Goal: Task Accomplishment & Management: Manage account settings

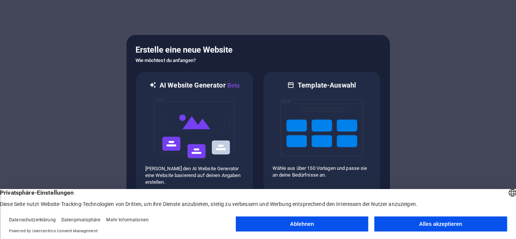
click at [300, 222] on button "Ablehnen" at bounding box center [301, 224] width 132 height 15
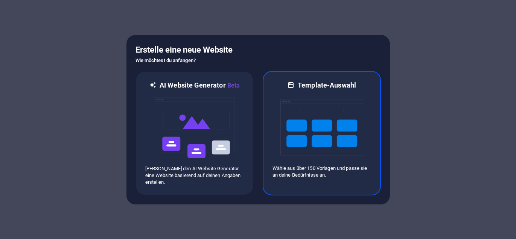
click at [302, 117] on img at bounding box center [321, 127] width 83 height 75
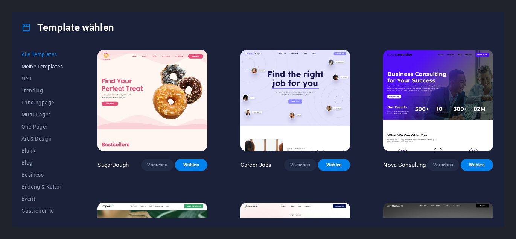
click at [40, 64] on span "Meine Templates" at bounding box center [42, 67] width 43 height 6
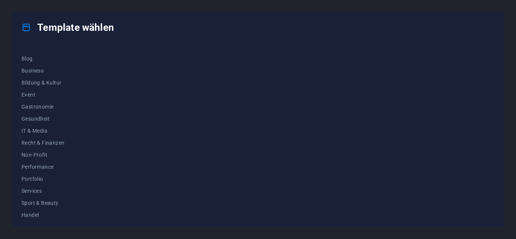
scroll to position [107, 0]
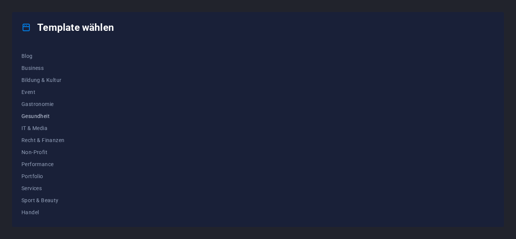
click at [37, 117] on span "Gesundheit" at bounding box center [42, 116] width 43 height 6
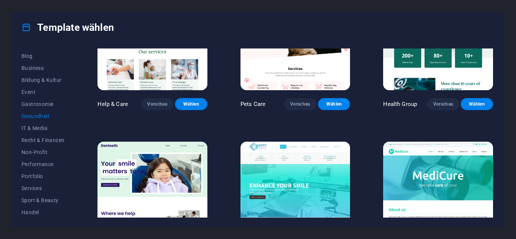
scroll to position [0, 0]
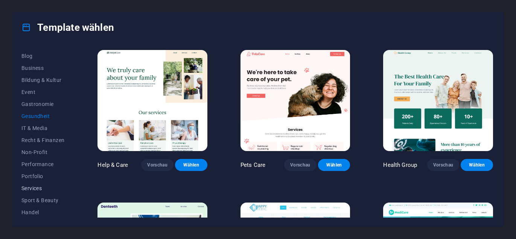
click at [34, 188] on span "Services" at bounding box center [42, 188] width 43 height 6
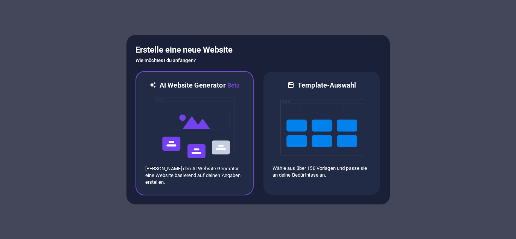
click at [182, 150] on img at bounding box center [194, 127] width 83 height 75
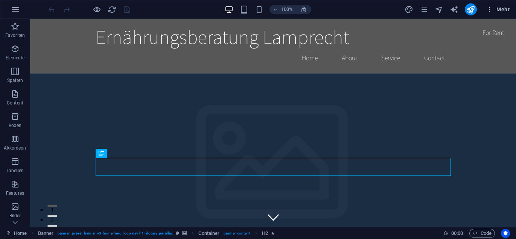
click at [492, 8] on icon "button" at bounding box center [490, 10] width 8 height 8
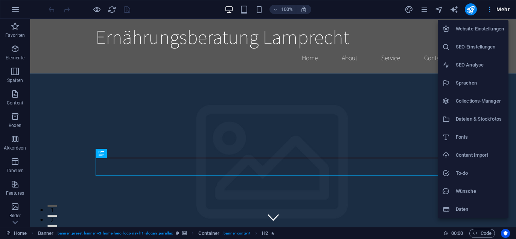
click at [492, 8] on div at bounding box center [258, 119] width 516 height 239
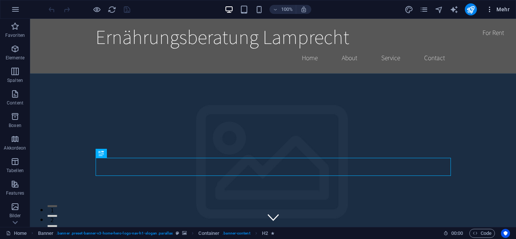
click at [492, 8] on icon "button" at bounding box center [490, 10] width 8 height 8
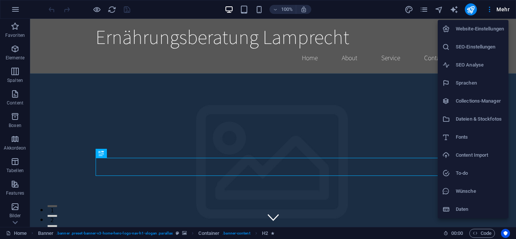
click at [16, 224] on div at bounding box center [258, 119] width 516 height 239
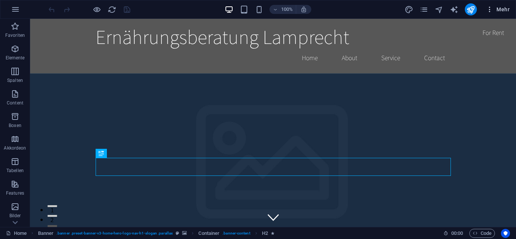
click at [489, 10] on icon "button" at bounding box center [490, 10] width 8 height 8
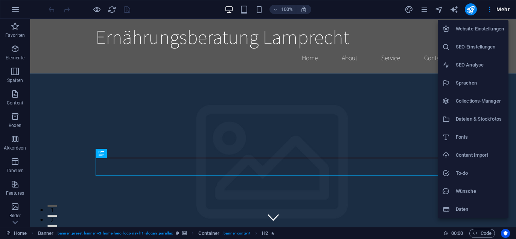
click at [473, 30] on h6 "Website-Einstellungen" at bounding box center [479, 28] width 48 height 9
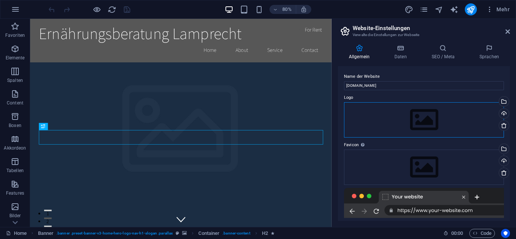
click at [359, 117] on div "Ziehe Dateien zum Hochladen hierher oder klicke hier, um aus Dateien oder koste…" at bounding box center [424, 119] width 160 height 35
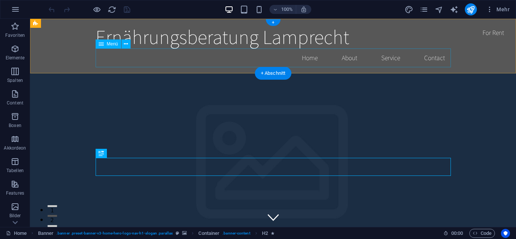
click at [307, 60] on nav "Home About Service Contact" at bounding box center [273, 58] width 355 height 19
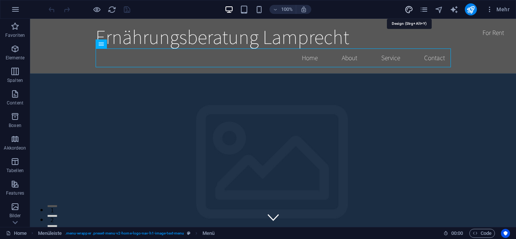
click at [409, 8] on icon "design" at bounding box center [408, 9] width 9 height 9
select select "rem"
select select "200"
select select "px"
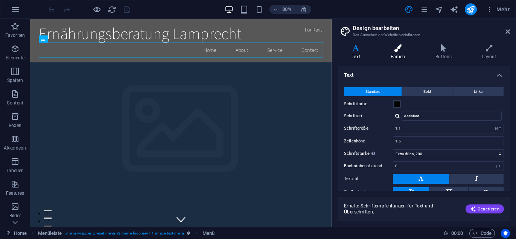
click at [398, 55] on h4 "Farben" at bounding box center [398, 52] width 45 height 16
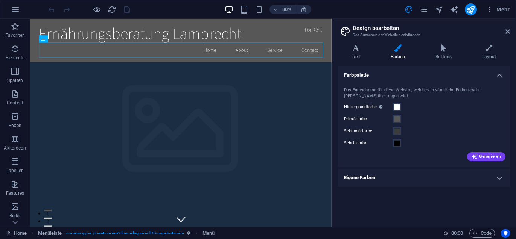
click at [498, 179] on h4 "Eigene Farben" at bounding box center [424, 178] width 172 height 18
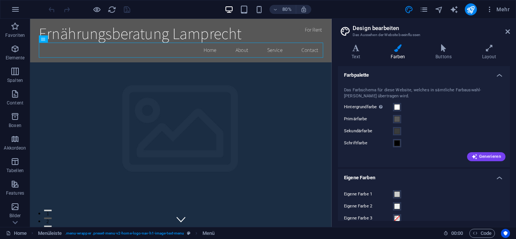
scroll to position [33, 0]
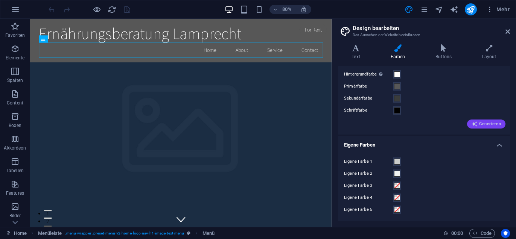
click at [487, 125] on span "Generieren" at bounding box center [485, 124] width 29 height 6
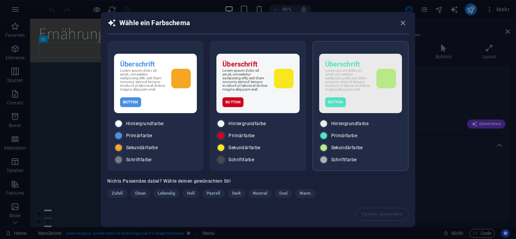
click at [337, 139] on span "Primärfarbe" at bounding box center [344, 136] width 26 height 6
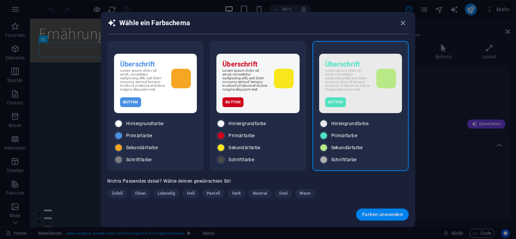
click at [378, 217] on span "Farben anwenden" at bounding box center [382, 215] width 41 height 6
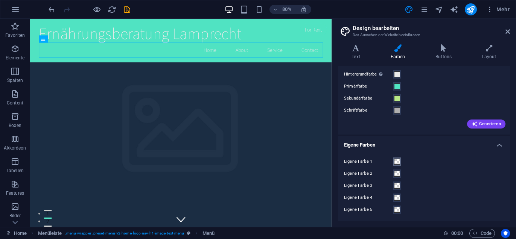
click at [394, 162] on span at bounding box center [397, 162] width 6 height 6
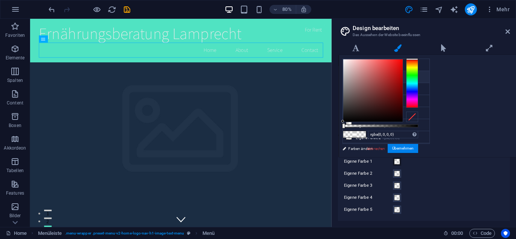
click at [364, 73] on li "Primärfarbe #50E3C2" at bounding box center [386, 77] width 86 height 12
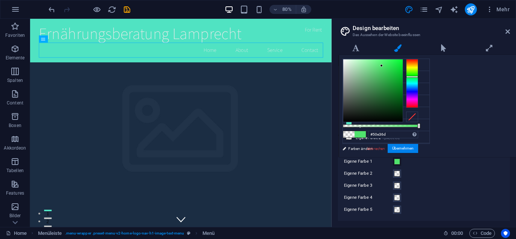
drag, startPoint x: 508, startPoint y: 81, endPoint x: 507, endPoint y: 76, distance: 4.5
click at [418, 76] on div at bounding box center [412, 77] width 12 height 2
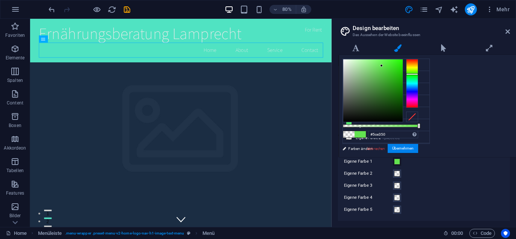
type input "#55e350"
click at [418, 74] on div at bounding box center [412, 75] width 12 height 2
click at [418, 149] on button "Übernehmen" at bounding box center [402, 148] width 30 height 9
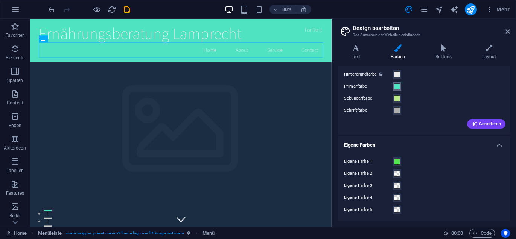
click at [398, 86] on span at bounding box center [397, 86] width 6 height 6
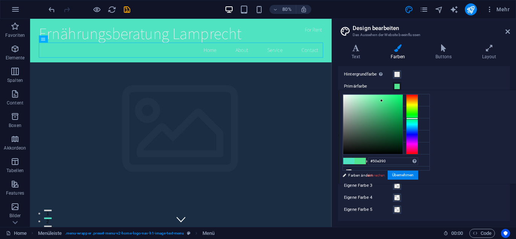
click at [418, 118] on div at bounding box center [412, 119] width 12 height 2
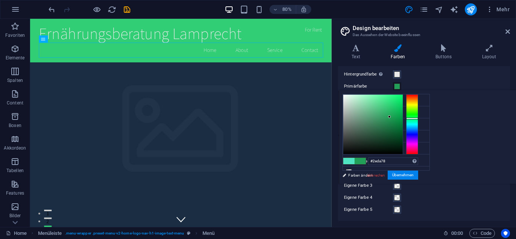
type input "#229e58"
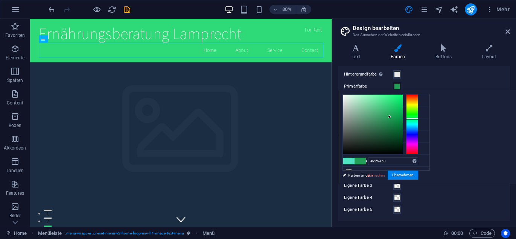
drag, startPoint x: 475, startPoint y: 100, endPoint x: 483, endPoint y: 117, distance: 18.5
click at [390, 117] on div at bounding box center [389, 116] width 3 height 3
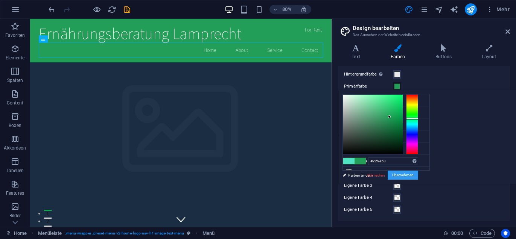
click at [418, 176] on button "Übernehmen" at bounding box center [402, 175] width 30 height 9
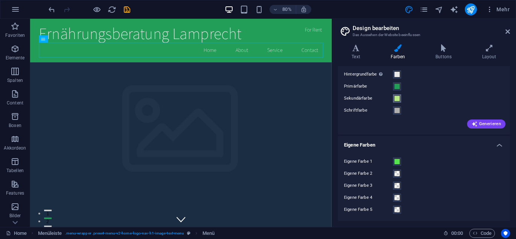
click at [396, 97] on span at bounding box center [397, 99] width 6 height 6
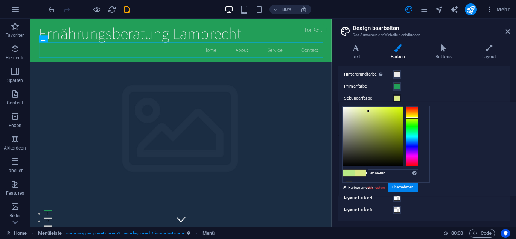
click at [418, 117] on div at bounding box center [412, 118] width 12 height 2
type input "#dbf34e"
drag, startPoint x: 462, startPoint y: 110, endPoint x: 477, endPoint y: 109, distance: 15.5
click at [384, 109] on div at bounding box center [383, 109] width 3 height 3
click at [418, 186] on button "Übernehmen" at bounding box center [402, 187] width 30 height 9
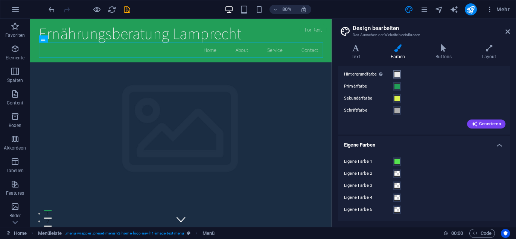
click at [397, 73] on span at bounding box center [397, 74] width 6 height 6
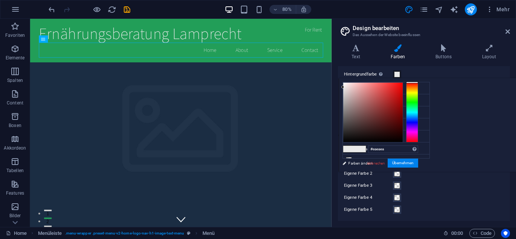
click at [402, 106] on div at bounding box center [372, 112] width 59 height 59
click at [402, 102] on div at bounding box center [372, 112] width 59 height 59
type input "#aba6a6"
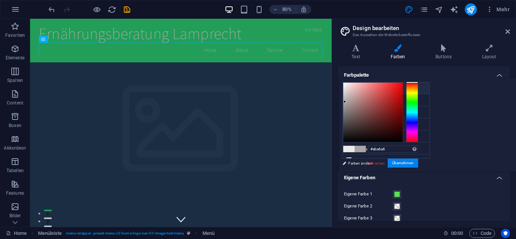
scroll to position [33, 0]
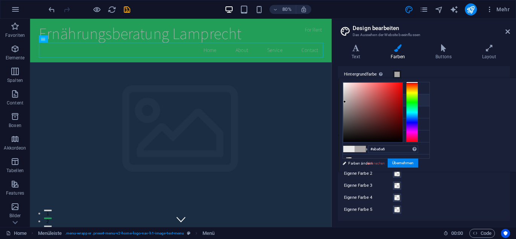
click at [355, 99] on li "Primärfarbe #229e58" at bounding box center [386, 100] width 86 height 12
type input "#229e58"
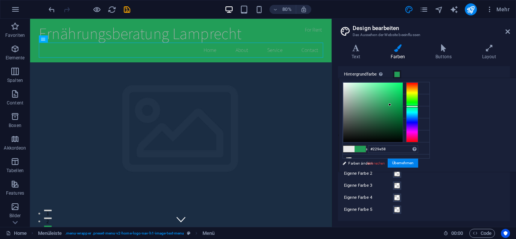
click at [397, 74] on span at bounding box center [397, 74] width 6 height 6
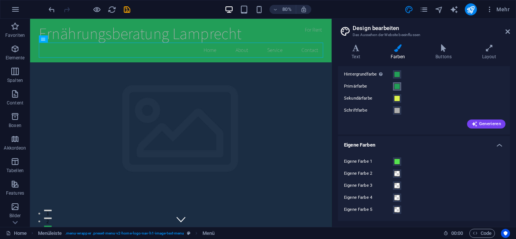
click at [396, 87] on span at bounding box center [397, 86] width 6 height 6
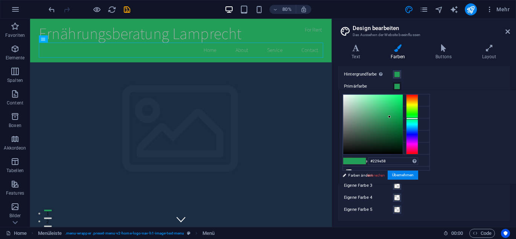
click at [402, 98] on div at bounding box center [372, 124] width 59 height 59
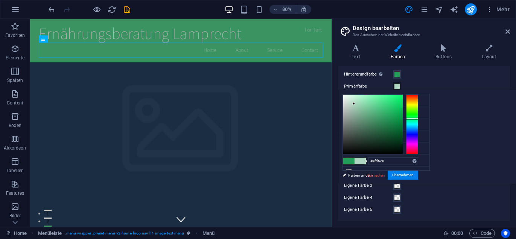
drag, startPoint x: 436, startPoint y: 97, endPoint x: 448, endPoint y: 103, distance: 13.2
click at [355, 103] on div at bounding box center [353, 103] width 3 height 3
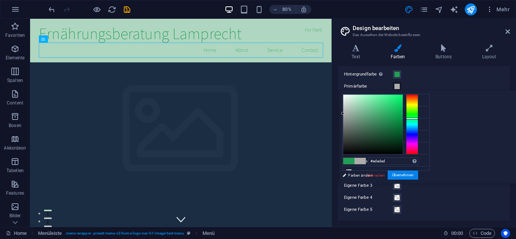
drag, startPoint x: 446, startPoint y: 102, endPoint x: 436, endPoint y: 113, distance: 15.2
click at [344, 113] on div at bounding box center [342, 113] width 3 height 3
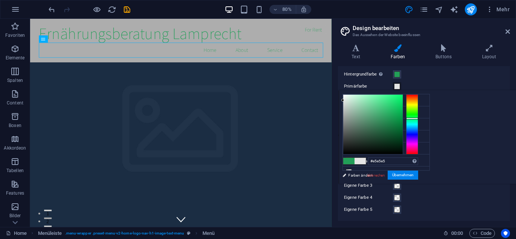
type input "#e6e6e6"
drag, startPoint x: 436, startPoint y: 113, endPoint x: 436, endPoint y: 100, distance: 13.5
click at [344, 100] on div at bounding box center [342, 100] width 3 height 3
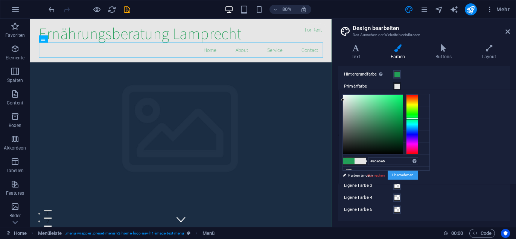
click at [418, 175] on button "Übernehmen" at bounding box center [402, 175] width 30 height 9
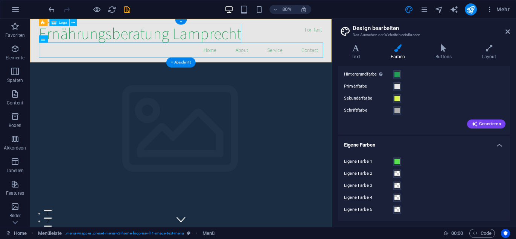
click at [193, 34] on div "Ernährungsberatung Lamprecht" at bounding box center [218, 37] width 355 height 24
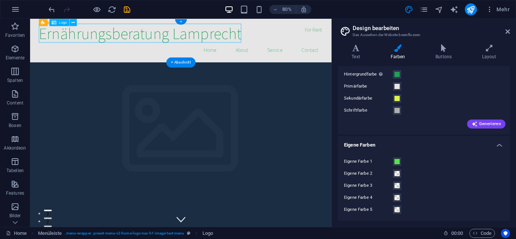
click at [209, 41] on div "Ernährungsberatung Lamprecht" at bounding box center [218, 37] width 355 height 24
click at [359, 51] on icon at bounding box center [356, 48] width 36 height 8
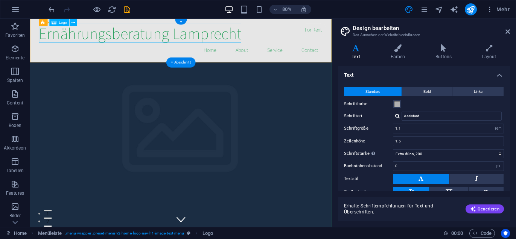
click at [226, 25] on div "Ernährungsberatung Lamprecht" at bounding box center [218, 37] width 355 height 24
click at [209, 39] on div "Ernährungsberatung Lamprecht" at bounding box center [218, 37] width 355 height 24
click at [74, 23] on icon at bounding box center [72, 22] width 3 height 6
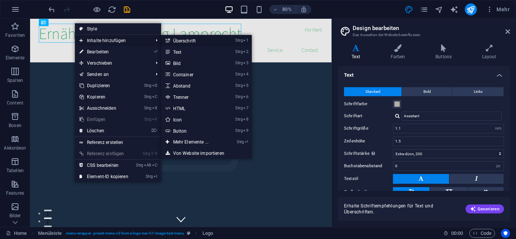
click at [191, 41] on link "Strg 1 Überschrift" at bounding box center [192, 40] width 62 height 11
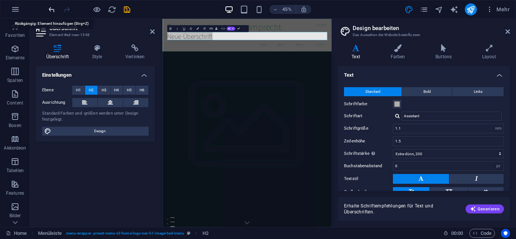
click at [49, 10] on icon "undo" at bounding box center [51, 9] width 9 height 9
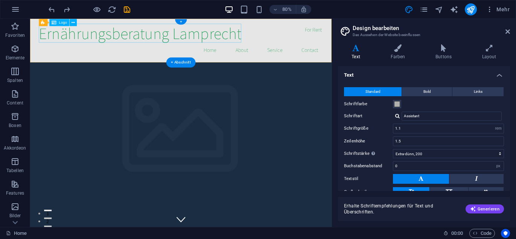
click at [161, 35] on div "Ernährungsberatung Lamprecht" at bounding box center [218, 37] width 355 height 24
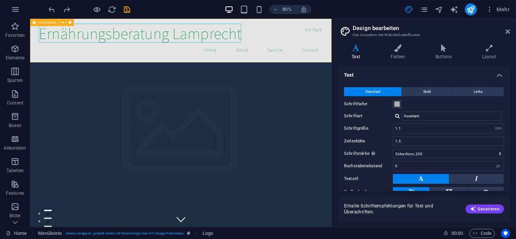
click at [47, 22] on span "Menüleiste" at bounding box center [47, 23] width 17 height 4
click at [75, 23] on button at bounding box center [73, 22] width 7 height 7
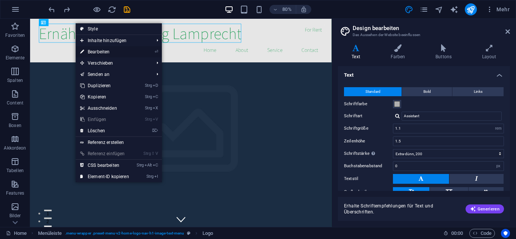
click at [98, 51] on link "⏎ Bearbeiten" at bounding box center [105, 51] width 58 height 11
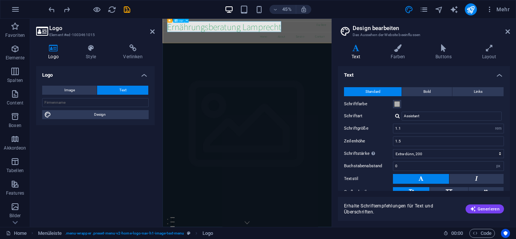
click at [341, 38] on div "Ernährungsberatung Lamprecht" at bounding box center [350, 37] width 355 height 24
click at [117, 90] on button "Text" at bounding box center [122, 90] width 51 height 9
click at [337, 35] on div "Ernährungsberatung Lamprecht" at bounding box center [350, 37] width 355 height 24
click at [186, 21] on icon at bounding box center [185, 20] width 2 height 3
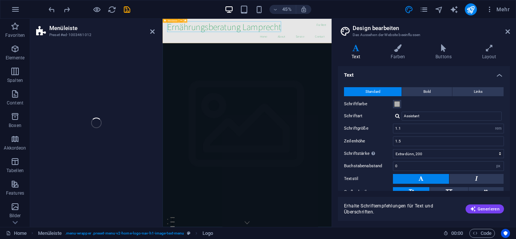
select select "rem"
select select "preset-menu-v2-home-logo-nav-h1-image-text-menu"
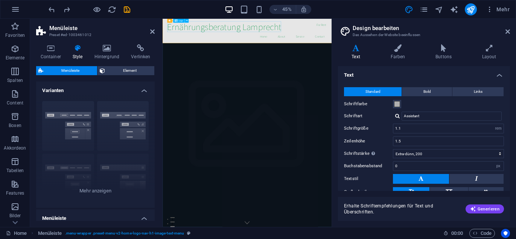
click at [319, 35] on div "Ernährungsberatung Lamprecht" at bounding box center [350, 37] width 355 height 24
click at [53, 50] on icon at bounding box center [50, 48] width 29 height 8
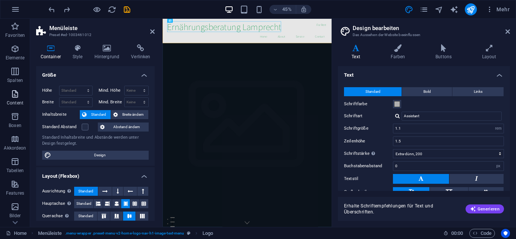
click at [15, 100] on p "Content" at bounding box center [15, 103] width 17 height 6
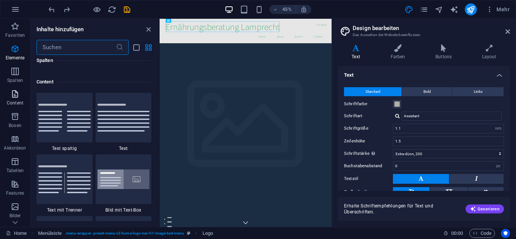
scroll to position [1315, 0]
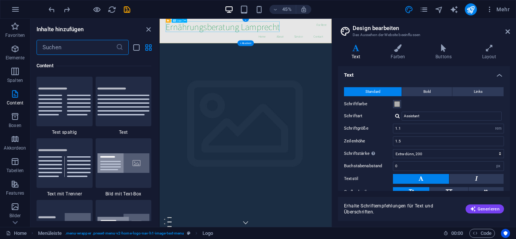
click at [337, 40] on div "Ernährungsberatung Lamprecht" at bounding box center [350, 37] width 355 height 24
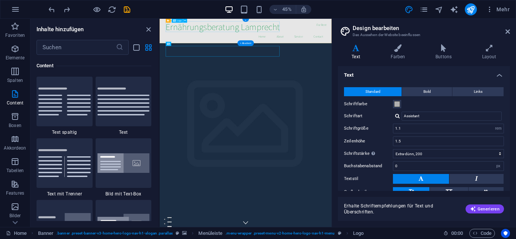
click at [335, 42] on div "Ernährungsberatung Lamprecht" at bounding box center [350, 37] width 355 height 24
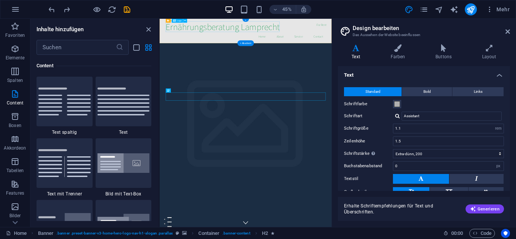
click at [338, 38] on div "Ernährungsberatung Lamprecht" at bounding box center [350, 37] width 355 height 24
click at [57, 103] on img at bounding box center [64, 102] width 52 height 28
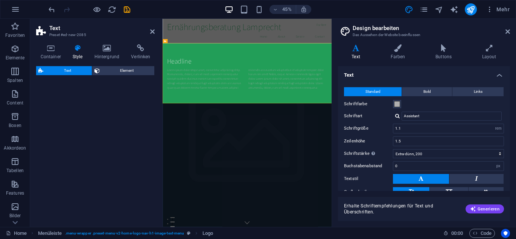
select select "rem"
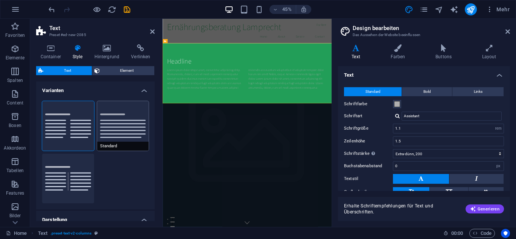
click at [106, 123] on button "Standard" at bounding box center [123, 126] width 52 height 50
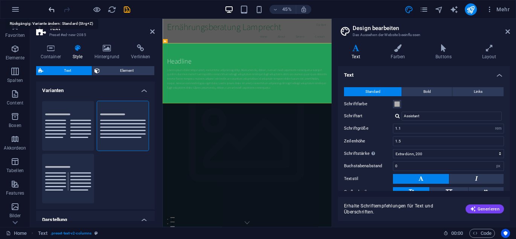
click at [52, 9] on icon "undo" at bounding box center [51, 9] width 9 height 9
click at [55, 53] on h4 "Container" at bounding box center [52, 52] width 32 height 16
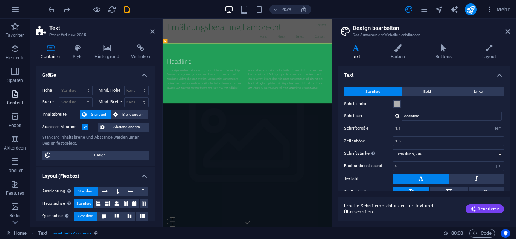
click at [15, 99] on span "Content" at bounding box center [15, 99] width 30 height 18
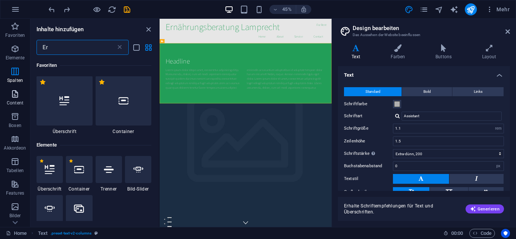
scroll to position [0, 0]
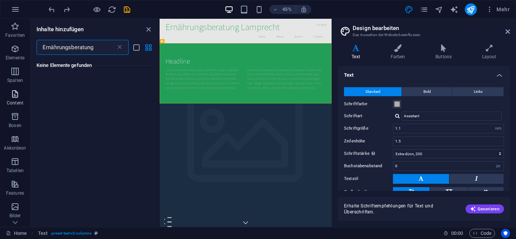
type input "Ernährungsberatung"
click at [119, 49] on icon at bounding box center [120, 48] width 8 height 8
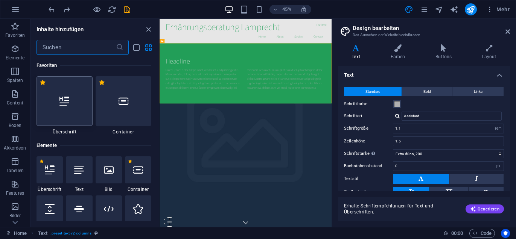
click at [67, 108] on div at bounding box center [64, 101] width 56 height 50
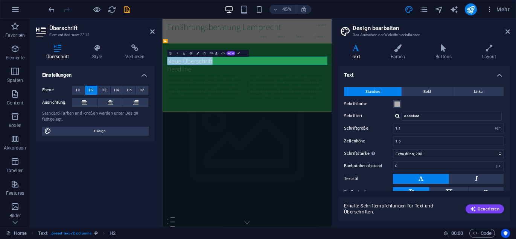
click at [281, 117] on h2 "Neue Überschrift" at bounding box center [350, 112] width 355 height 18
click at [304, 115] on h2 "Ernährungsberatung [PERSON_NAME]" at bounding box center [350, 112] width 355 height 18
click at [302, 114] on h2 "Ernährungsberatung [PERSON_NAME]" at bounding box center [350, 112] width 355 height 18
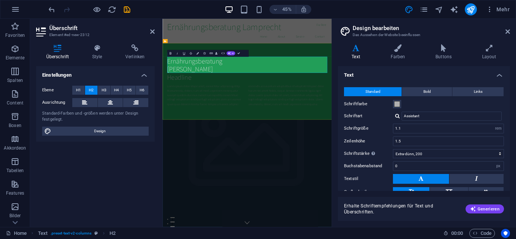
click at [302, 132] on h2 "Ernährungsberatung ‌Natalie Lamprecht" at bounding box center [350, 121] width 355 height 36
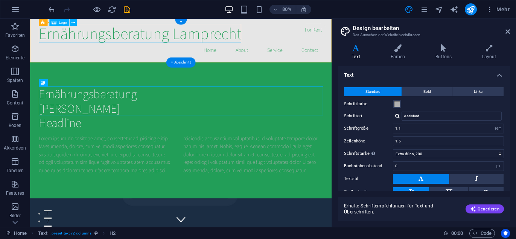
click at [282, 39] on div "Ernährungsberatung Lamprecht" at bounding box center [218, 37] width 355 height 24
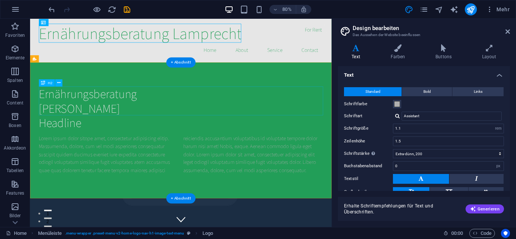
click at [153, 127] on div "Ernährungsberatung Natalie Lamprecht" at bounding box center [218, 121] width 355 height 36
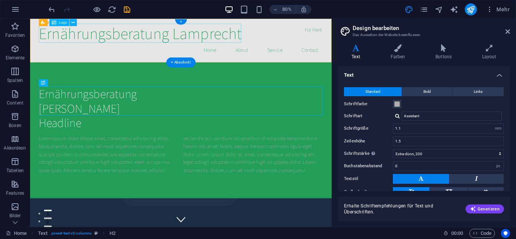
drag, startPoint x: 150, startPoint y: 135, endPoint x: 150, endPoint y: 40, distance: 95.1
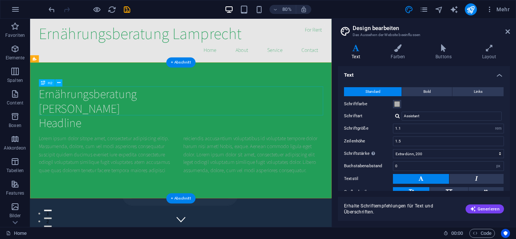
click at [133, 130] on div "Ernährungsberatung Natalie Lamprecht" at bounding box center [218, 121] width 355 height 36
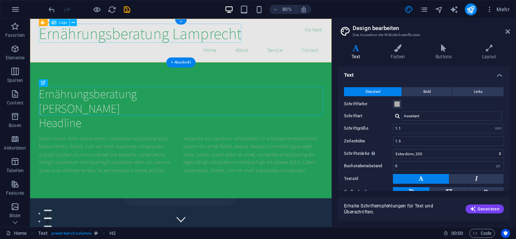
drag, startPoint x: 170, startPoint y: 105, endPoint x: 176, endPoint y: 41, distance: 64.2
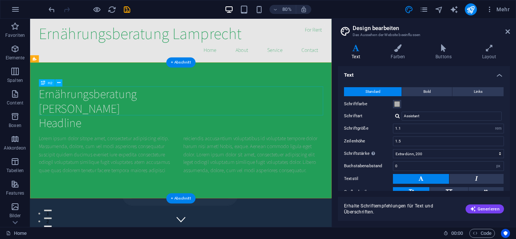
click at [139, 130] on div "Ernährungsberatung Natalie Lamprecht" at bounding box center [218, 121] width 355 height 36
click at [219, 123] on div "Ernährungsberatung Natalie Lamprecht" at bounding box center [218, 121] width 355 height 36
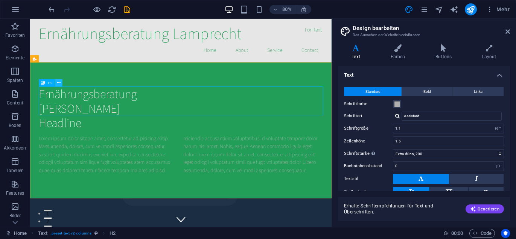
click at [59, 84] on icon at bounding box center [58, 83] width 3 height 6
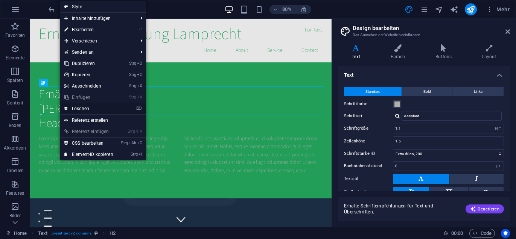
click at [85, 109] on link "⌦ Löschen" at bounding box center [89, 108] width 58 height 11
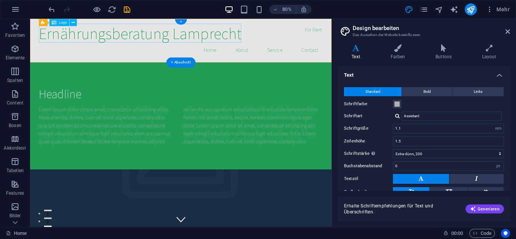
click at [133, 35] on div "Ernährungsberatung Lamprecht" at bounding box center [218, 37] width 355 height 24
click at [173, 36] on div "Ernährungsberatung Lamprecht" at bounding box center [218, 37] width 355 height 24
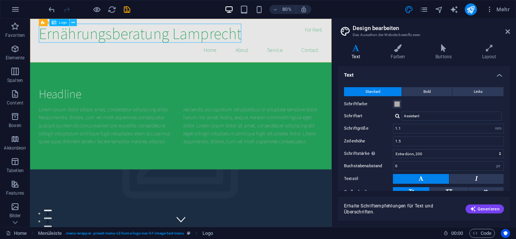
click at [73, 23] on icon at bounding box center [72, 22] width 3 height 6
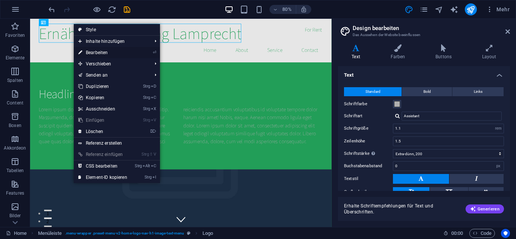
click at [101, 53] on link "⏎ Bearbeiten" at bounding box center [103, 52] width 58 height 11
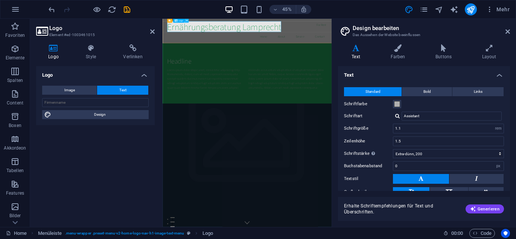
click at [186, 20] on icon at bounding box center [186, 20] width 2 height 3
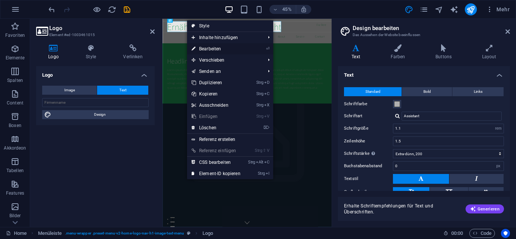
click at [207, 49] on link "⏎ Bearbeiten" at bounding box center [216, 48] width 58 height 11
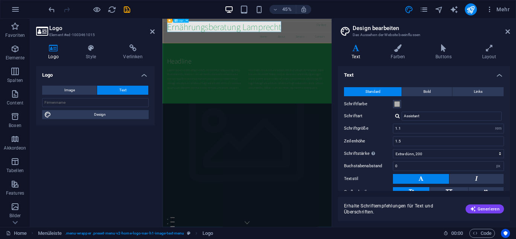
click at [308, 34] on div "Ernährungsberatung Lamprecht" at bounding box center [350, 37] width 355 height 24
drag, startPoint x: 510, startPoint y: 100, endPoint x: 508, endPoint y: 135, distance: 35.0
click at [508, 135] on div "Varianten Text Farben Buttons Layout Text Standard Bold Links Schriftfarbe Schr…" at bounding box center [424, 132] width 184 height 189
drag, startPoint x: 508, startPoint y: 135, endPoint x: 507, endPoint y: 183, distance: 48.1
click at [507, 183] on div "Standard Bold Links Schriftfarbe Schriftart Assistant Schriftgröße 1.1 rem px Z…" at bounding box center [423, 149] width 175 height 138
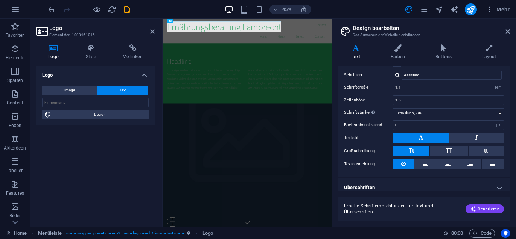
scroll to position [45, 0]
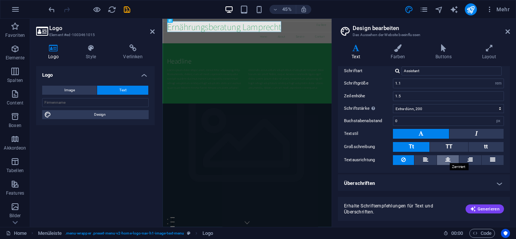
click at [447, 161] on icon at bounding box center [447, 159] width 5 height 9
click at [185, 22] on icon at bounding box center [185, 20] width 2 height 3
select select "rem"
select select "preset-menu-v2-home-logo-nav-h1-image-text-menu"
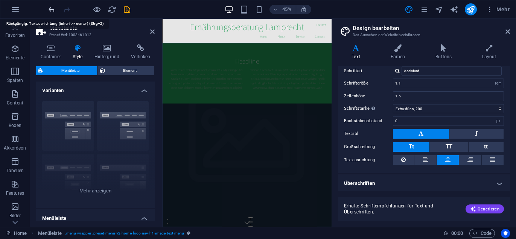
click at [50, 10] on icon "undo" at bounding box center [51, 9] width 9 height 9
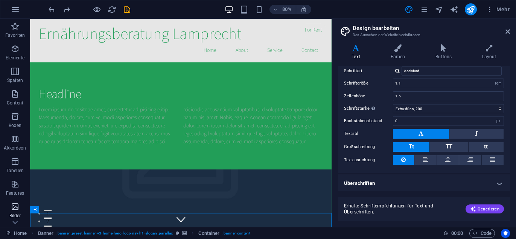
click at [15, 211] on icon "button" at bounding box center [15, 206] width 9 height 9
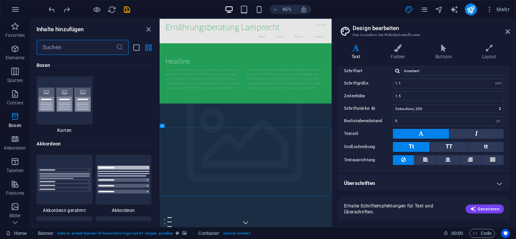
scroll to position [2287, 0]
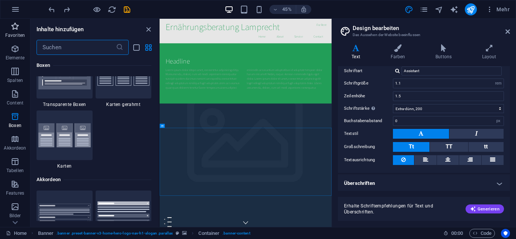
click at [15, 31] on span "Favoriten" at bounding box center [15, 31] width 30 height 18
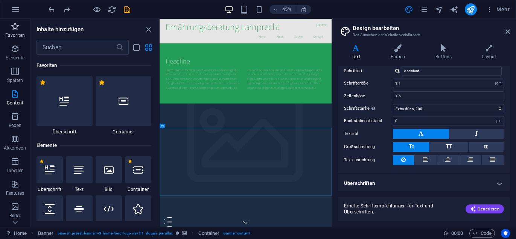
scroll to position [0, 0]
click at [72, 104] on div at bounding box center [64, 101] width 56 height 50
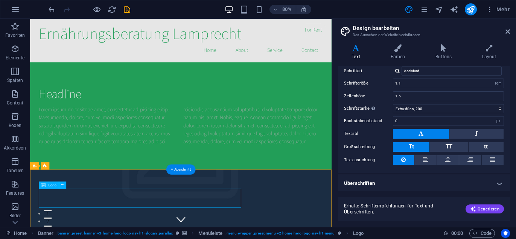
click at [63, 187] on icon at bounding box center [62, 185] width 3 height 6
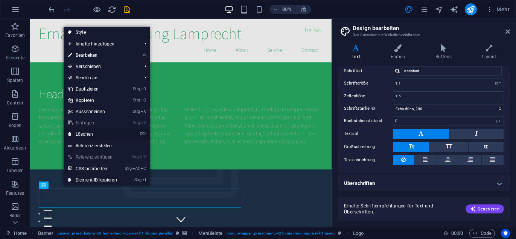
click at [88, 134] on link "⌦ Löschen" at bounding box center [93, 134] width 58 height 11
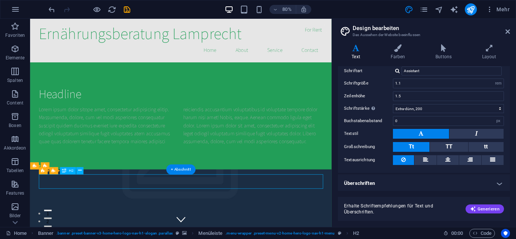
click at [80, 170] on icon at bounding box center [79, 170] width 3 height 6
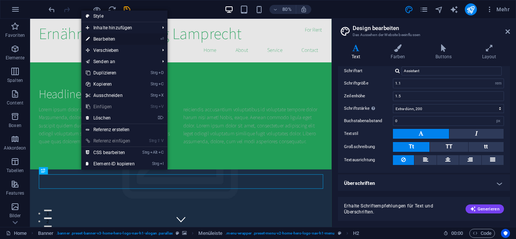
click at [101, 38] on link "⏎ Bearbeiten" at bounding box center [110, 38] width 58 height 11
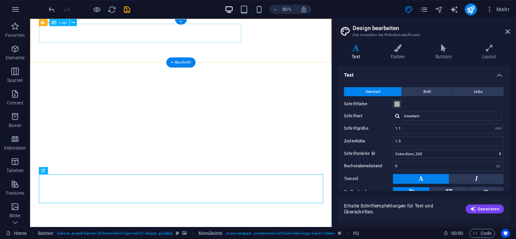
select select "rem"
select select "200"
select select "px"
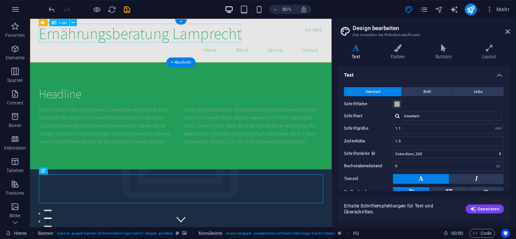
scroll to position [45, 0]
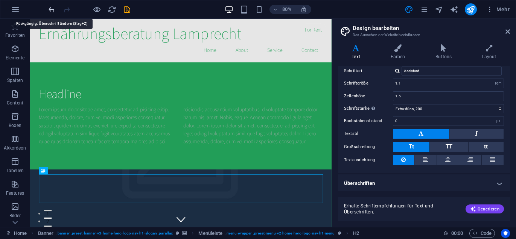
click at [50, 12] on icon "undo" at bounding box center [51, 9] width 9 height 9
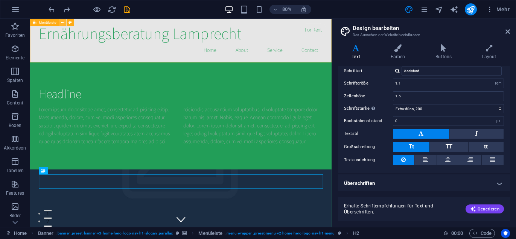
click at [65, 26] on button at bounding box center [62, 22] width 7 height 7
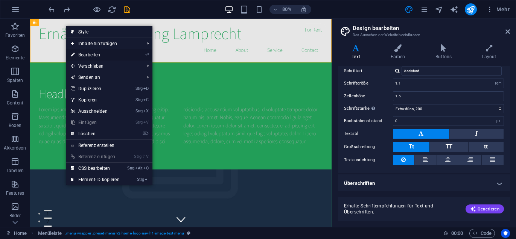
click at [82, 55] on link "⏎ Bearbeiten" at bounding box center [95, 54] width 58 height 11
select select "rem"
select select "preset-menu-v2-home-logo-nav-h1-image-text-menu"
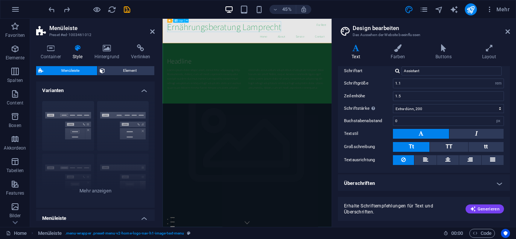
click at [221, 35] on div "Ernährungsberatung Lamprecht" at bounding box center [350, 37] width 355 height 24
click at [187, 21] on icon at bounding box center [186, 20] width 2 height 3
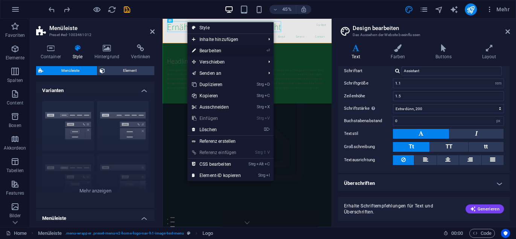
click at [207, 49] on link "⏎ Bearbeiten" at bounding box center [216, 50] width 58 height 11
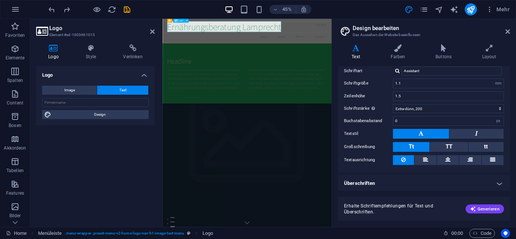
click at [254, 33] on div "Ernährungsberatung Lamprecht" at bounding box center [350, 37] width 355 height 24
click at [124, 90] on span "Text" at bounding box center [122, 90] width 7 height 9
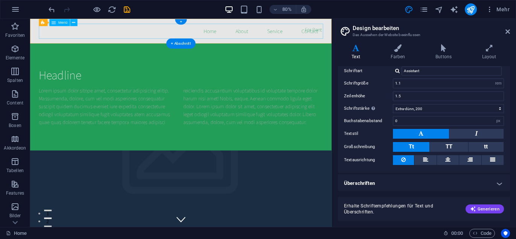
click at [133, 34] on nav "Home About Service Contact" at bounding box center [218, 34] width 355 height 19
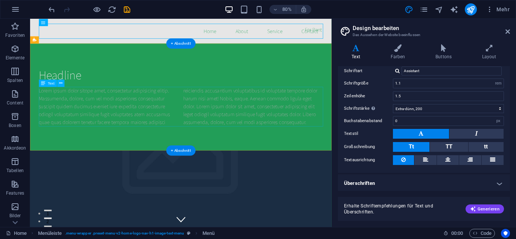
click at [139, 106] on div "Lorem ipsum dolor sitope amet, consectetur adipisicing elitip. Massumenda, dolo…" at bounding box center [218, 129] width 355 height 50
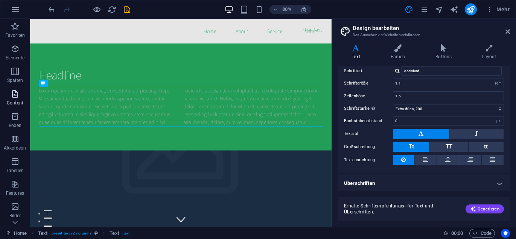
click at [14, 98] on icon "button" at bounding box center [15, 94] width 9 height 9
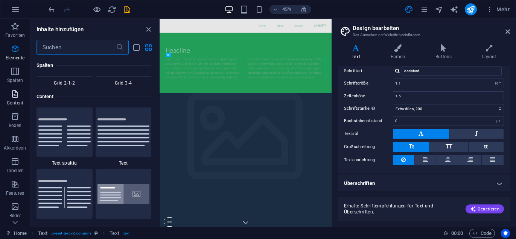
scroll to position [1315, 0]
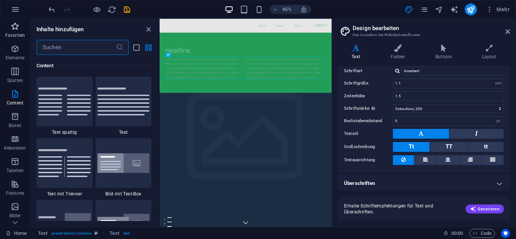
click at [14, 30] on icon "button" at bounding box center [15, 26] width 9 height 9
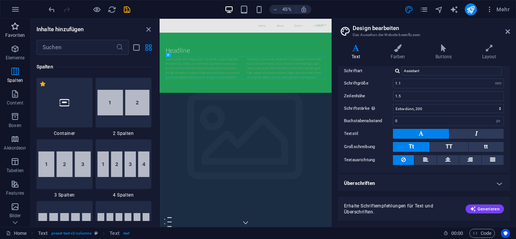
scroll to position [0, 0]
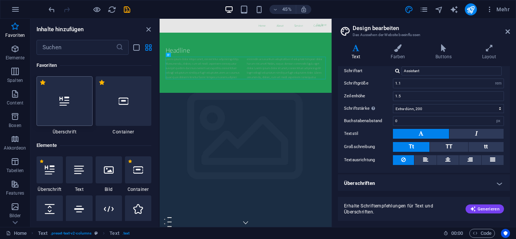
click at [60, 101] on icon at bounding box center [64, 101] width 10 height 10
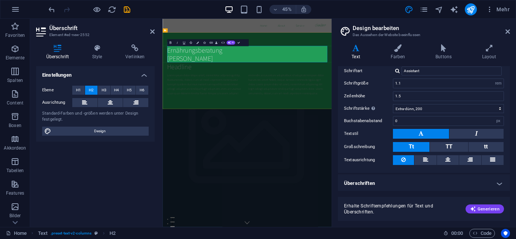
click at [326, 95] on h2 "Ernährungsberatung [PERSON_NAME]" at bounding box center [350, 98] width 355 height 36
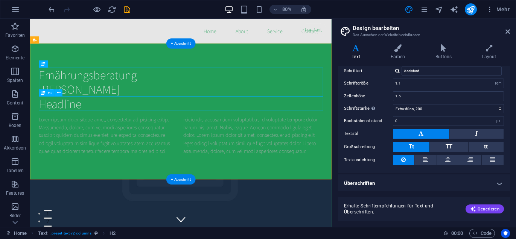
click at [128, 125] on div "Headline" at bounding box center [218, 125] width 355 height 18
click at [132, 104] on div "Ernährungsberatung [PERSON_NAME]" at bounding box center [218, 98] width 355 height 36
click at [161, 105] on div "Ernährungsberatung [PERSON_NAME]" at bounding box center [218, 98] width 355 height 36
drag, startPoint x: 45, startPoint y: 92, endPoint x: 149, endPoint y: 95, distance: 103.8
click at [149, 95] on div "Ernährungsberatung [PERSON_NAME]" at bounding box center [218, 98] width 355 height 36
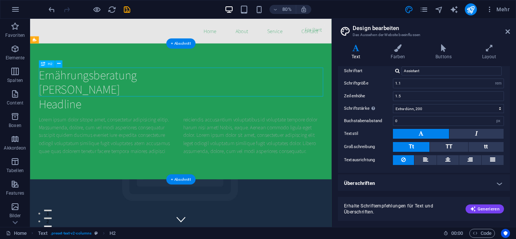
click at [171, 106] on div "Ernährungsberatung [PERSON_NAME]" at bounding box center [218, 98] width 355 height 36
click at [171, 121] on div "Headline" at bounding box center [218, 125] width 355 height 18
click at [91, 126] on div "Headline" at bounding box center [218, 125] width 355 height 18
click at [162, 104] on div "Ernährungsberatung [PERSON_NAME]" at bounding box center [218, 98] width 355 height 36
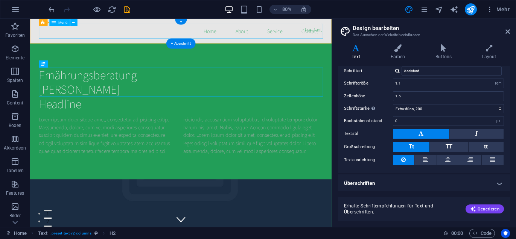
drag, startPoint x: 139, startPoint y: 80, endPoint x: 132, endPoint y: 35, distance: 46.3
click at [132, 35] on nav "Home About Service Contact" at bounding box center [218, 34] width 355 height 19
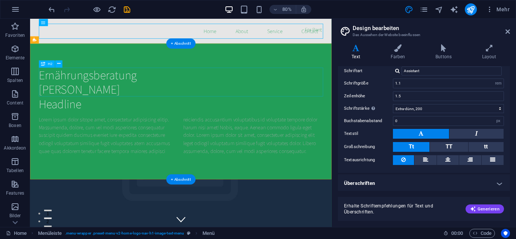
click at [137, 109] on div "Ernährungsberatung [PERSON_NAME]" at bounding box center [218, 98] width 355 height 36
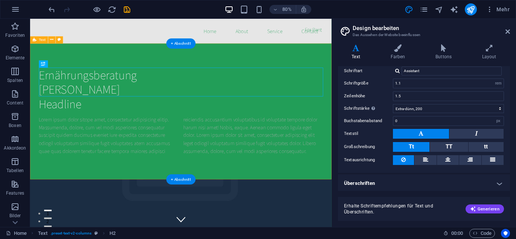
click at [234, 78] on div "Ernährungsberatung [PERSON_NAME] Headline Lorem ipsum dolor sitope amet, consec…" at bounding box center [218, 135] width 376 height 170
click at [171, 93] on div "Ernährungsberatung [PERSON_NAME]" at bounding box center [218, 98] width 355 height 36
drag, startPoint x: 169, startPoint y: 91, endPoint x: 74, endPoint y: 92, distance: 95.1
click at [74, 92] on div "Ernährungsberatung [PERSON_NAME]" at bounding box center [218, 98] width 355 height 36
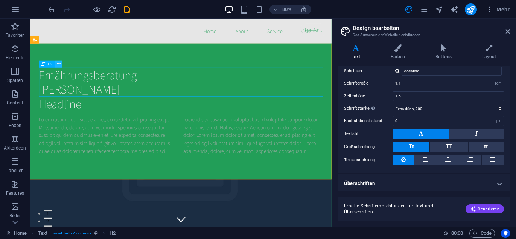
click at [59, 65] on icon at bounding box center [58, 64] width 3 height 6
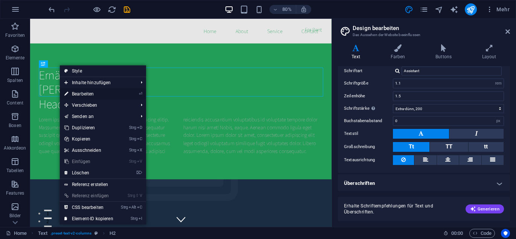
click at [77, 94] on link "⏎ Bearbeiten" at bounding box center [89, 93] width 58 height 11
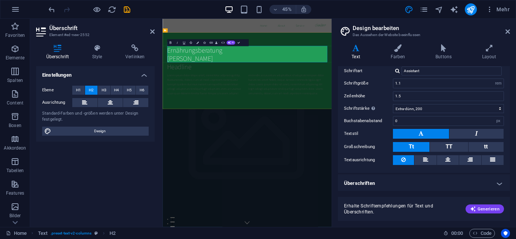
click at [311, 90] on h2 "Ernährungsberatung [PERSON_NAME]" at bounding box center [350, 98] width 355 height 36
drag, startPoint x: 311, startPoint y: 90, endPoint x: 175, endPoint y: 89, distance: 135.4
click at [175, 89] on h2 "Ernährungsberatung [PERSON_NAME]" at bounding box center [350, 98] width 355 height 36
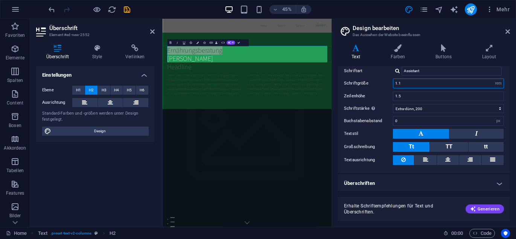
click at [414, 82] on input "1.1" at bounding box center [448, 83] width 110 height 9
click at [498, 82] on select "rem px" at bounding box center [498, 83] width 11 height 9
click at [493, 79] on select "rem px" at bounding box center [498, 83] width 11 height 9
click at [497, 82] on select "rem px" at bounding box center [498, 83] width 11 height 9
select select "rem"
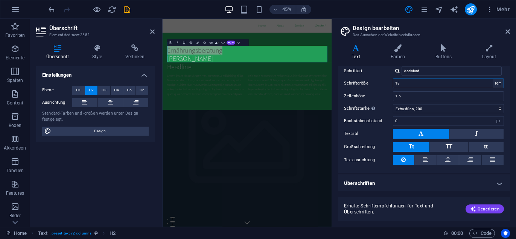
click at [493, 79] on select "rem px" at bounding box center [498, 83] width 11 height 9
click at [76, 90] on span "H1" at bounding box center [78, 90] width 5 height 9
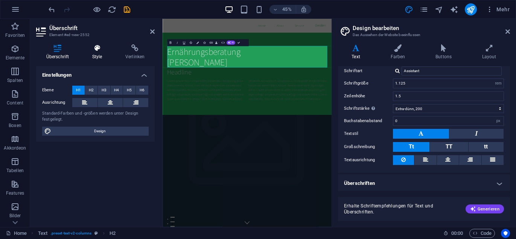
click at [97, 53] on h4 "Style" at bounding box center [98, 52] width 33 height 16
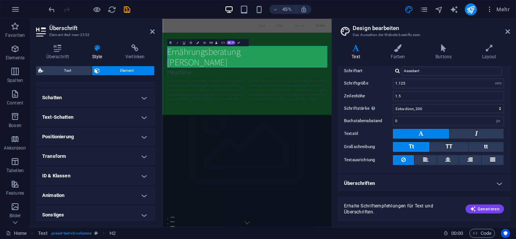
scroll to position [184, 0]
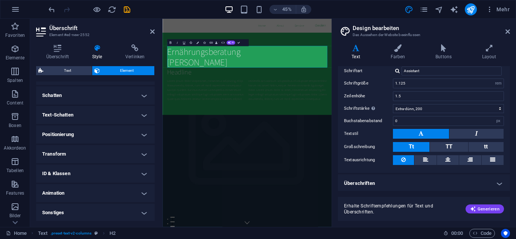
click at [143, 135] on h4 "Positionierung" at bounding box center [95, 135] width 118 height 18
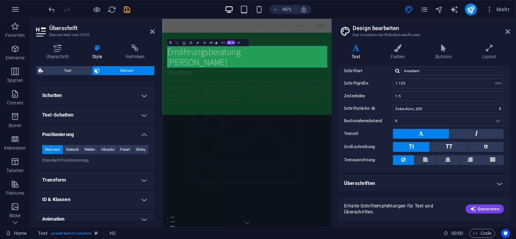
click at [143, 135] on h4 "Positionierung" at bounding box center [95, 133] width 118 height 14
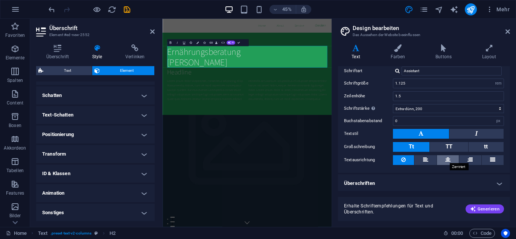
click at [445, 159] on icon at bounding box center [447, 159] width 5 height 9
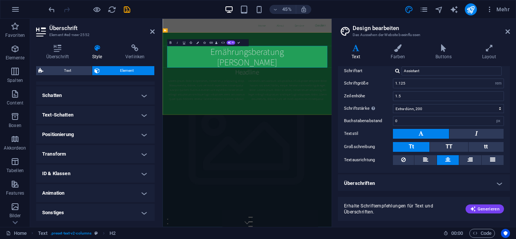
click at [428, 106] on h1 "Ernährungsberatung [PERSON_NAME]" at bounding box center [350, 104] width 355 height 48
drag, startPoint x: 428, startPoint y: 117, endPoint x: 279, endPoint y: 118, distance: 148.9
click at [279, 118] on h1 "Ernährungsberatung [PERSON_NAME]" at bounding box center [350, 104] width 355 height 48
click at [431, 82] on input "1.1" at bounding box center [448, 83] width 110 height 9
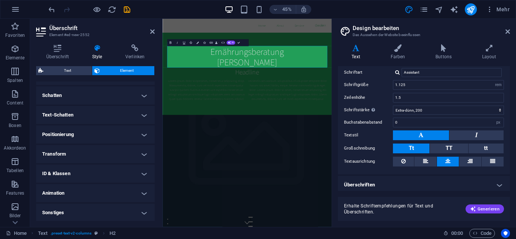
drag, startPoint x: 510, startPoint y: 104, endPoint x: 508, endPoint y: 119, distance: 14.7
click at [508, 119] on div "Varianten Text Farben Buttons Layout Text Standard Bold Links Schriftfarbe Schr…" at bounding box center [424, 132] width 184 height 189
drag, startPoint x: 508, startPoint y: 119, endPoint x: 508, endPoint y: 106, distance: 12.8
click at [508, 106] on div "Standard Bold Links Schriftfarbe Schriftart Assistant Schriftgröße 1.1 rem px Z…" at bounding box center [423, 105] width 175 height 138
drag, startPoint x: 508, startPoint y: 106, endPoint x: 508, endPoint y: 116, distance: 9.8
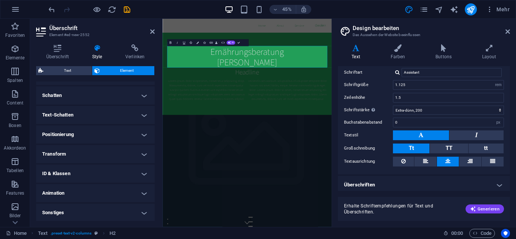
click at [508, 116] on div "Text Standard Bold Links Schriftfarbe Schriftart Assistant Schriftgröße 1.1 rem…" at bounding box center [424, 128] width 172 height 125
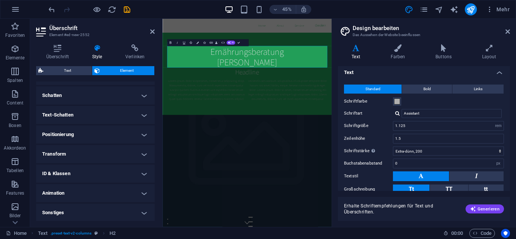
scroll to position [1, 0]
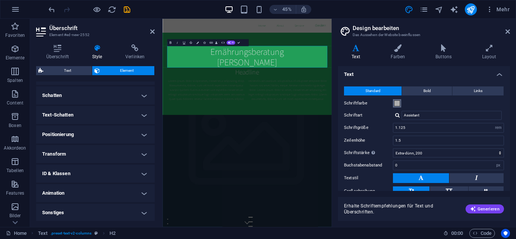
click at [396, 103] on span at bounding box center [397, 103] width 6 height 6
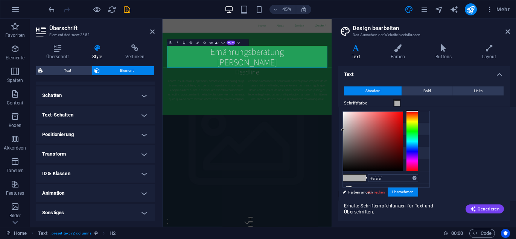
click at [361, 129] on li "Primärfarbe #e6e6e6" at bounding box center [386, 129] width 86 height 12
type input "#e6e6e6"
click at [418, 193] on button "Übernehmen" at bounding box center [402, 192] width 30 height 9
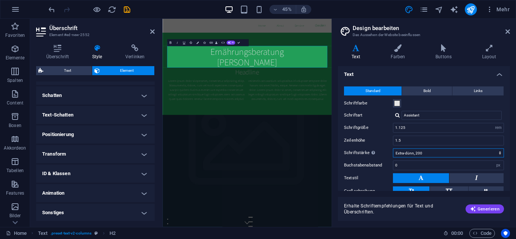
click at [499, 153] on select "Fein, 100 Extra-dünn, 200 Dünn, 300 Normal, 400 Medium, 500 Halb-fett, 600 Fett…" at bounding box center [448, 153] width 111 height 9
click at [393, 149] on select "Fein, 100 Extra-dünn, 200 Dünn, 300 Normal, 400 Medium, 500 Halb-fett, 600 Fett…" at bounding box center [448, 153] width 111 height 9
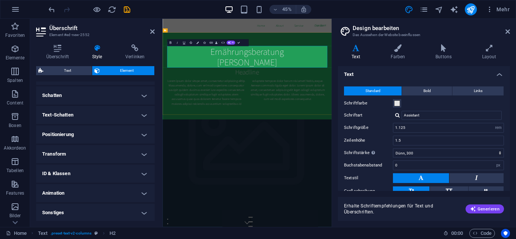
click at [379, 96] on h1 "Ernährungsberatung [PERSON_NAME]" at bounding box center [350, 104] width 355 height 48
drag, startPoint x: 443, startPoint y: 96, endPoint x: 264, endPoint y: 85, distance: 179.7
click at [264, 85] on h1 "Ernährungsberatung [PERSON_NAME]" at bounding box center [350, 104] width 355 height 48
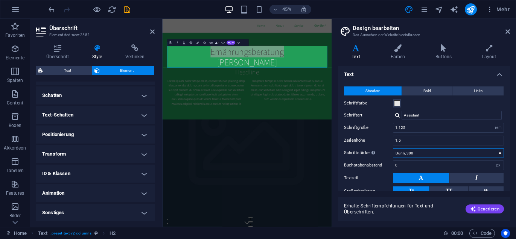
click at [499, 153] on select "Fein, 100 Extra-dünn, 200 Dünn, 300 Normal, 400 Medium, 500 Halb-fett, 600 Fett…" at bounding box center [448, 153] width 111 height 9
select select "400"
click at [393, 149] on select "Fein, 100 Extra-dünn, 200 Dünn, 300 Normal, 400 Medium, 500 Halb-fett, 600 Fett…" at bounding box center [448, 153] width 111 height 9
click at [487, 210] on span "Generieren" at bounding box center [484, 209] width 29 height 6
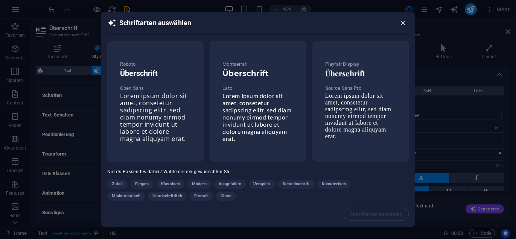
click at [405, 23] on icon "button" at bounding box center [402, 23] width 9 height 9
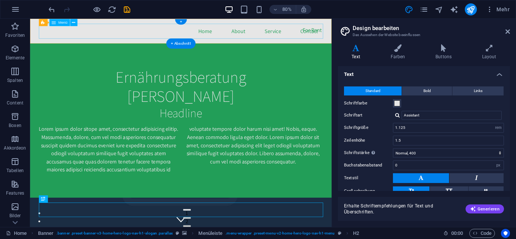
click at [249, 33] on nav "Home About Service Contact" at bounding box center [218, 34] width 355 height 19
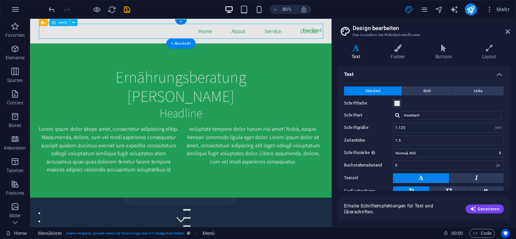
click at [290, 34] on nav "Home About Service Contact" at bounding box center [218, 34] width 355 height 19
click at [15, 10] on icon "button" at bounding box center [15, 9] width 9 height 9
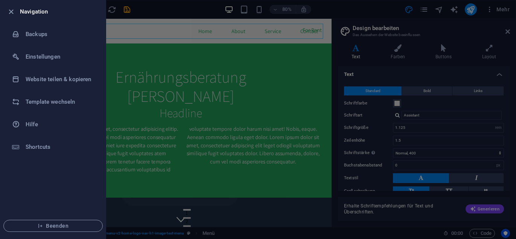
click at [258, 90] on div at bounding box center [258, 119] width 516 height 239
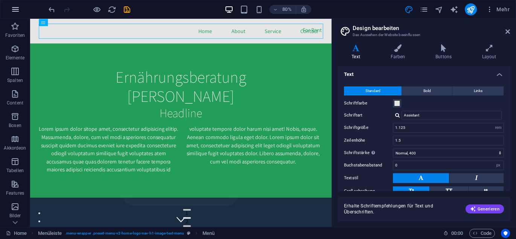
click icon "button"
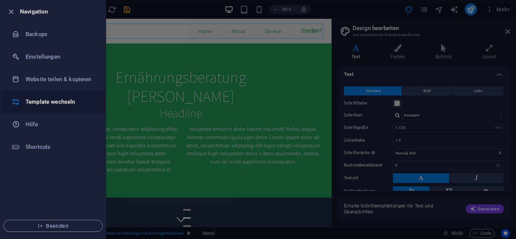
click h6 "Template wechseln"
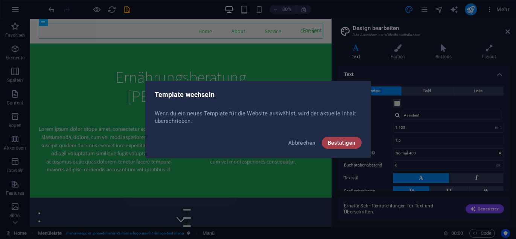
click span "Bestätigen"
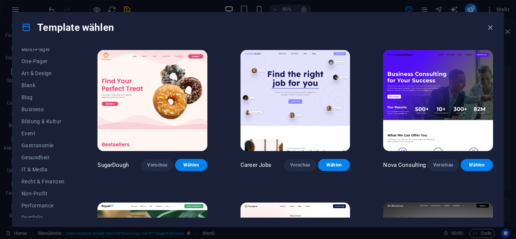
scroll to position [67, 0]
click icon "button"
